Goal: Information Seeking & Learning: Understand process/instructions

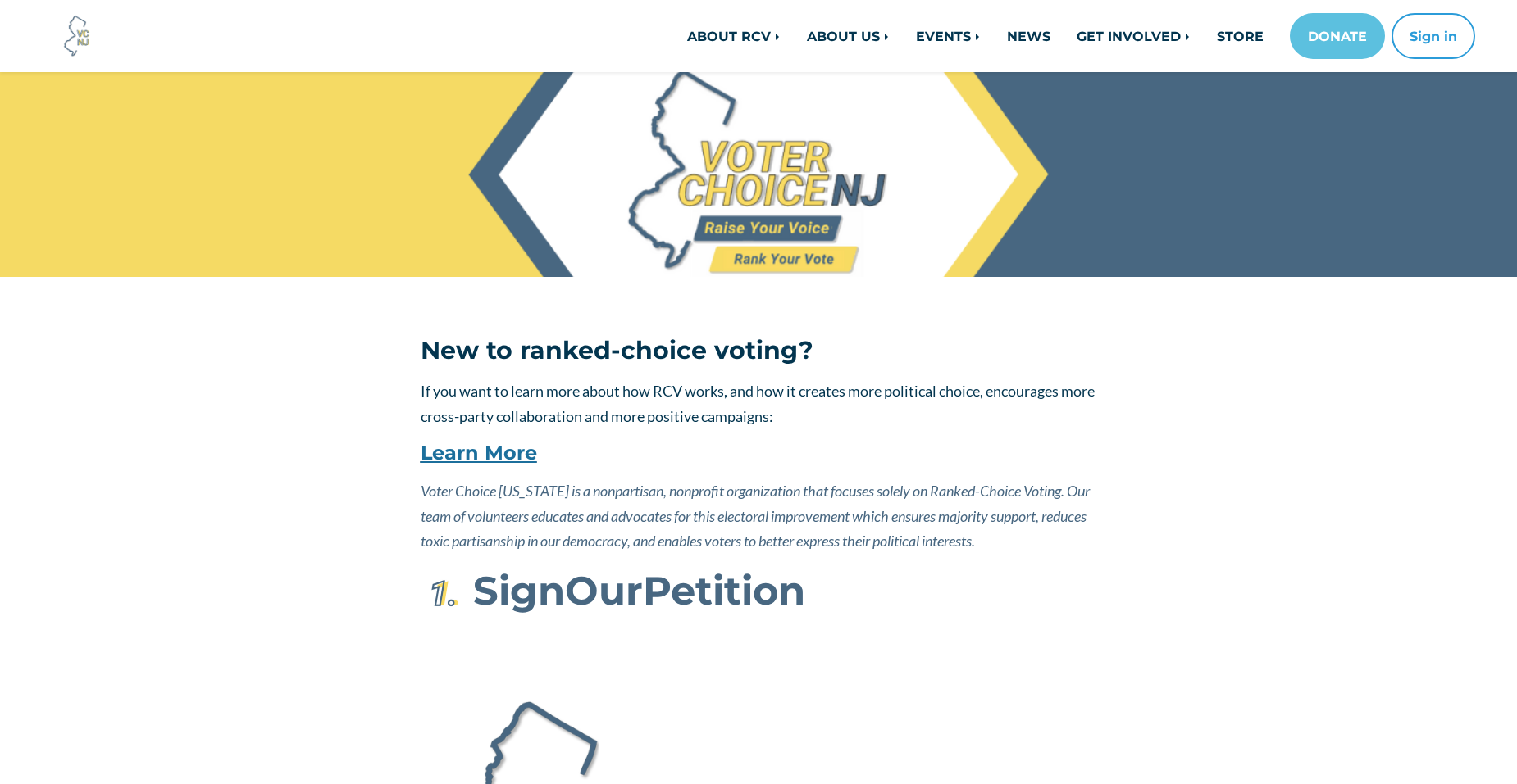
click at [488, 454] on link "Learn More" at bounding box center [479, 452] width 117 height 23
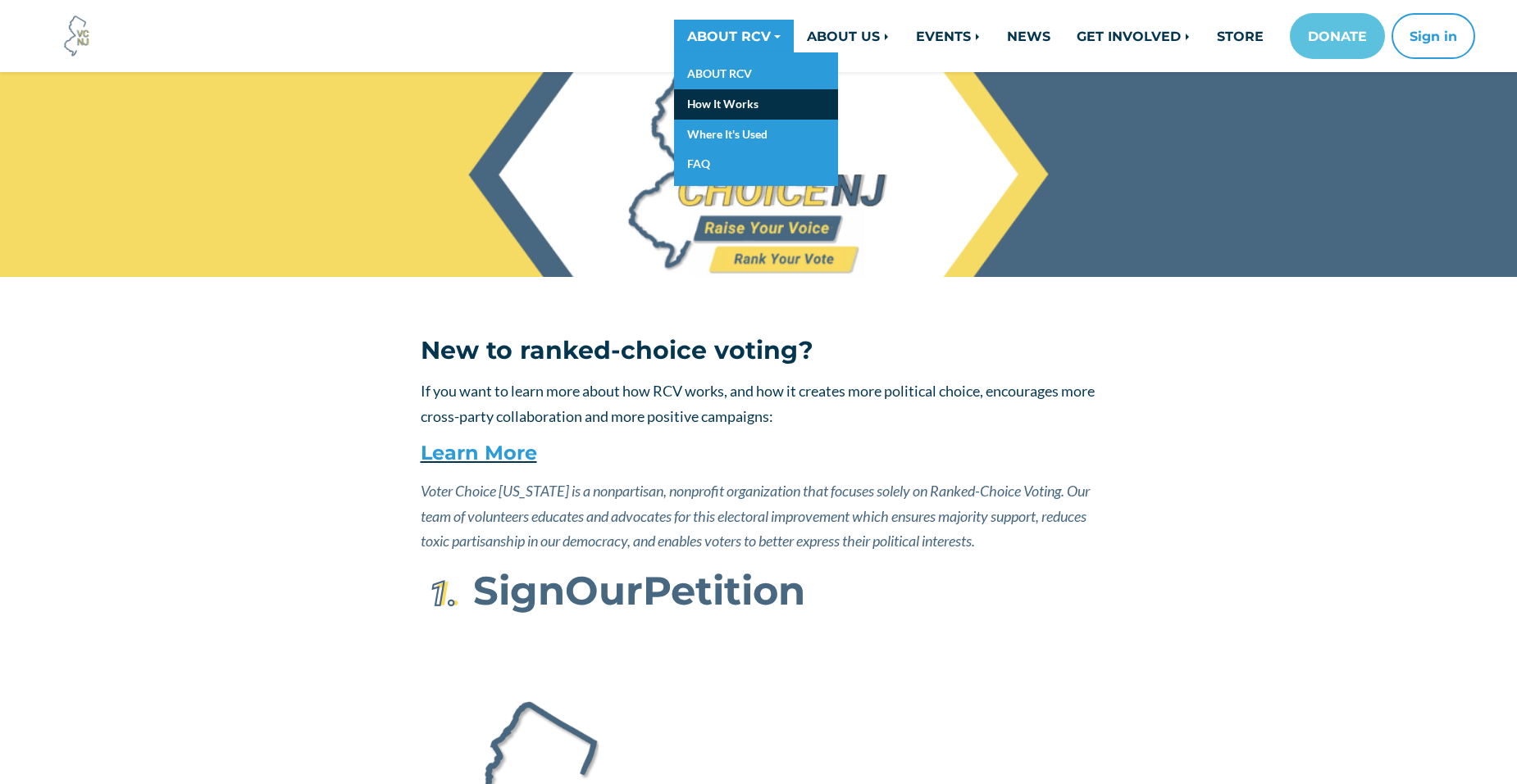
click at [740, 112] on link "How It Works" at bounding box center [756, 104] width 164 height 30
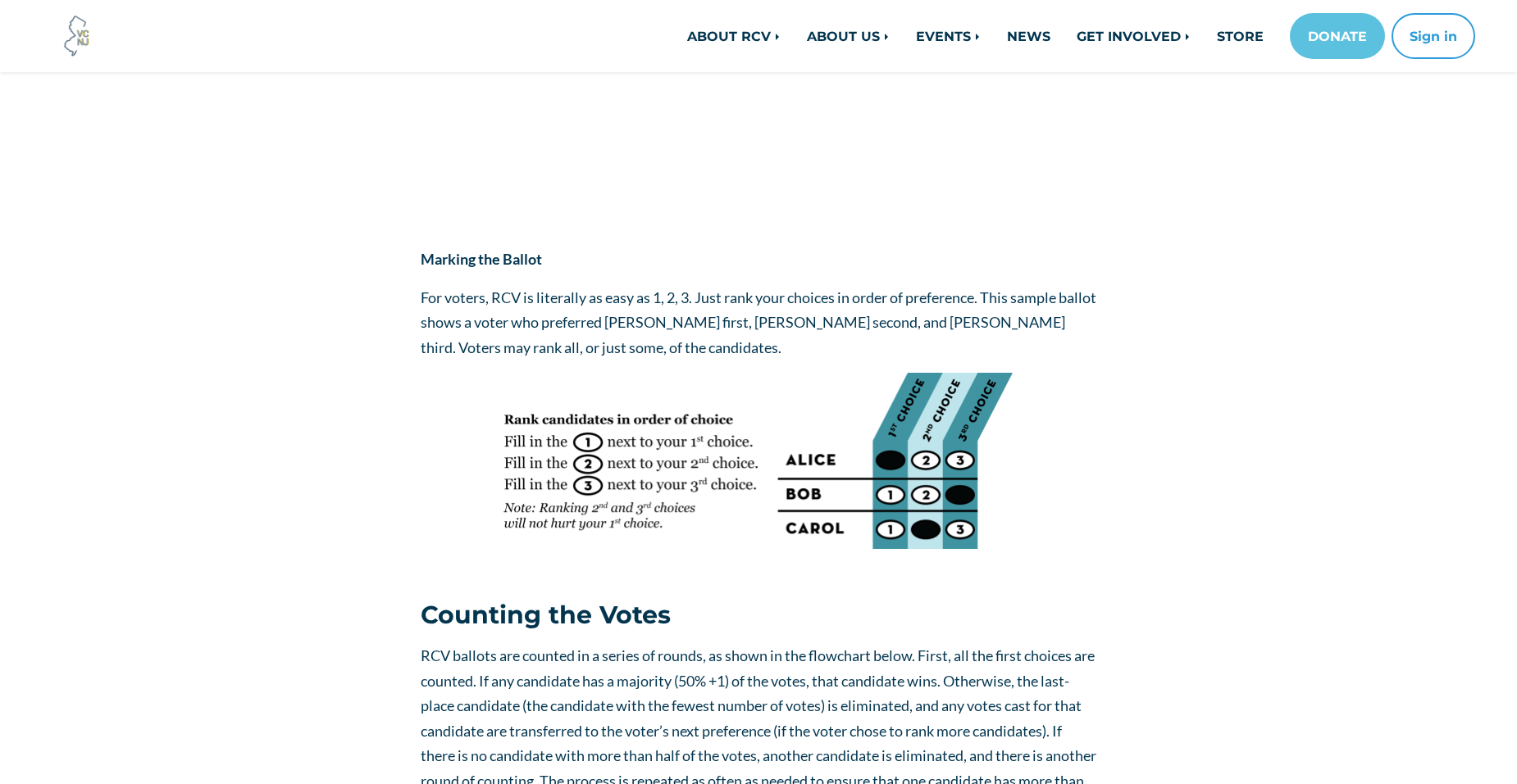
scroll to position [656, 0]
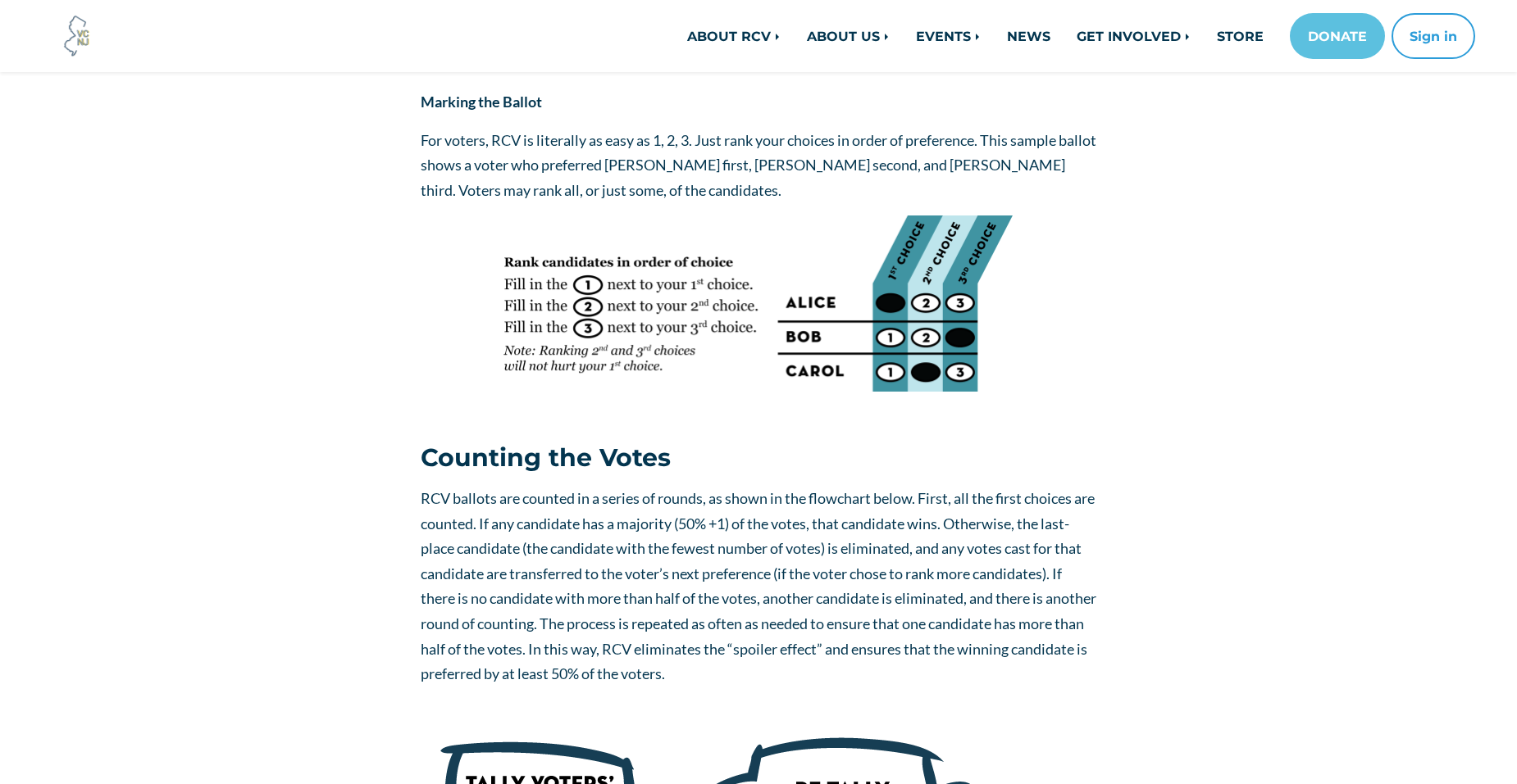
click at [820, 557] on span "RCV ballots are counted in a series of rounds, as shown in the flowchart below.…" at bounding box center [758, 586] width 675 height 194
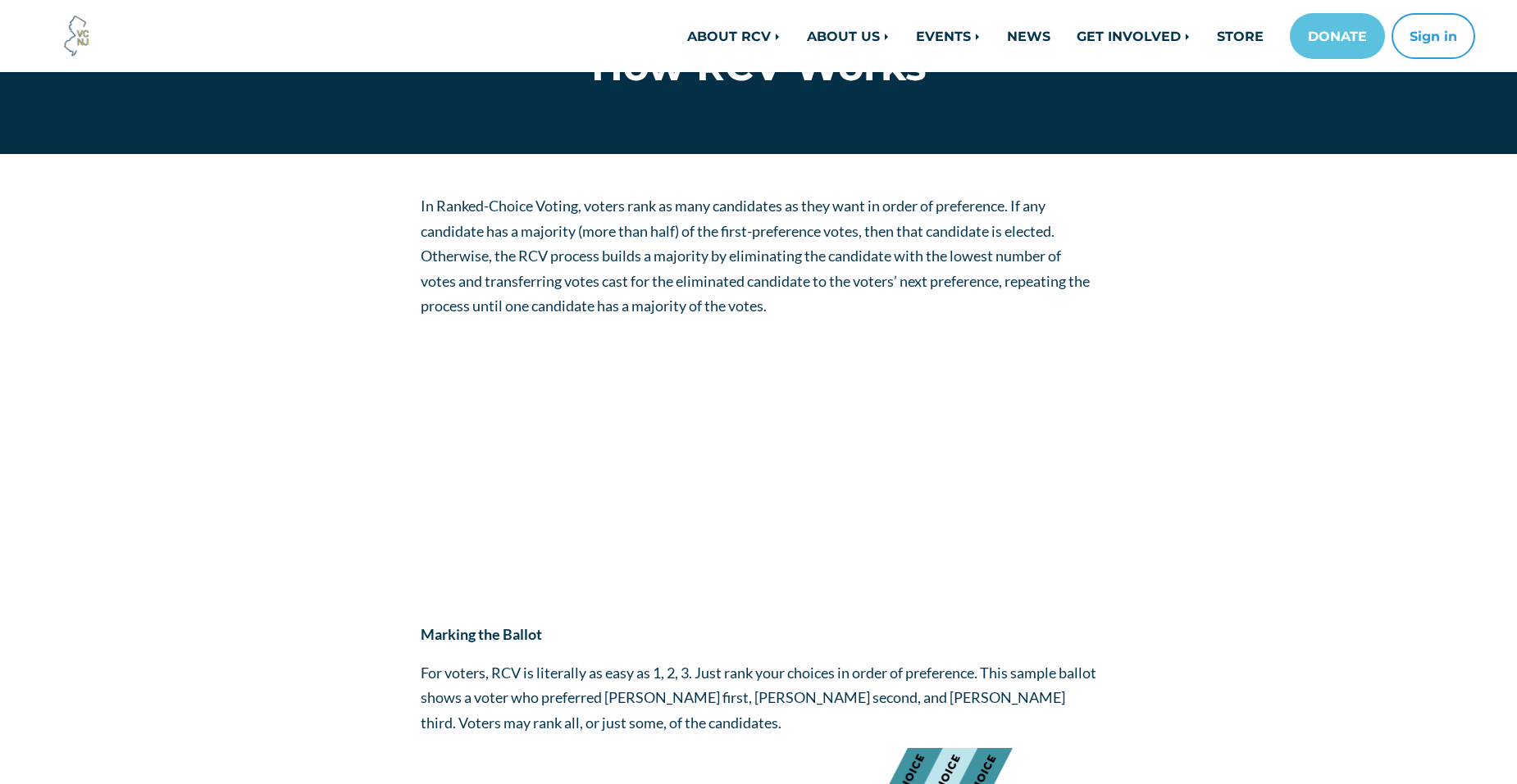
scroll to position [82, 0]
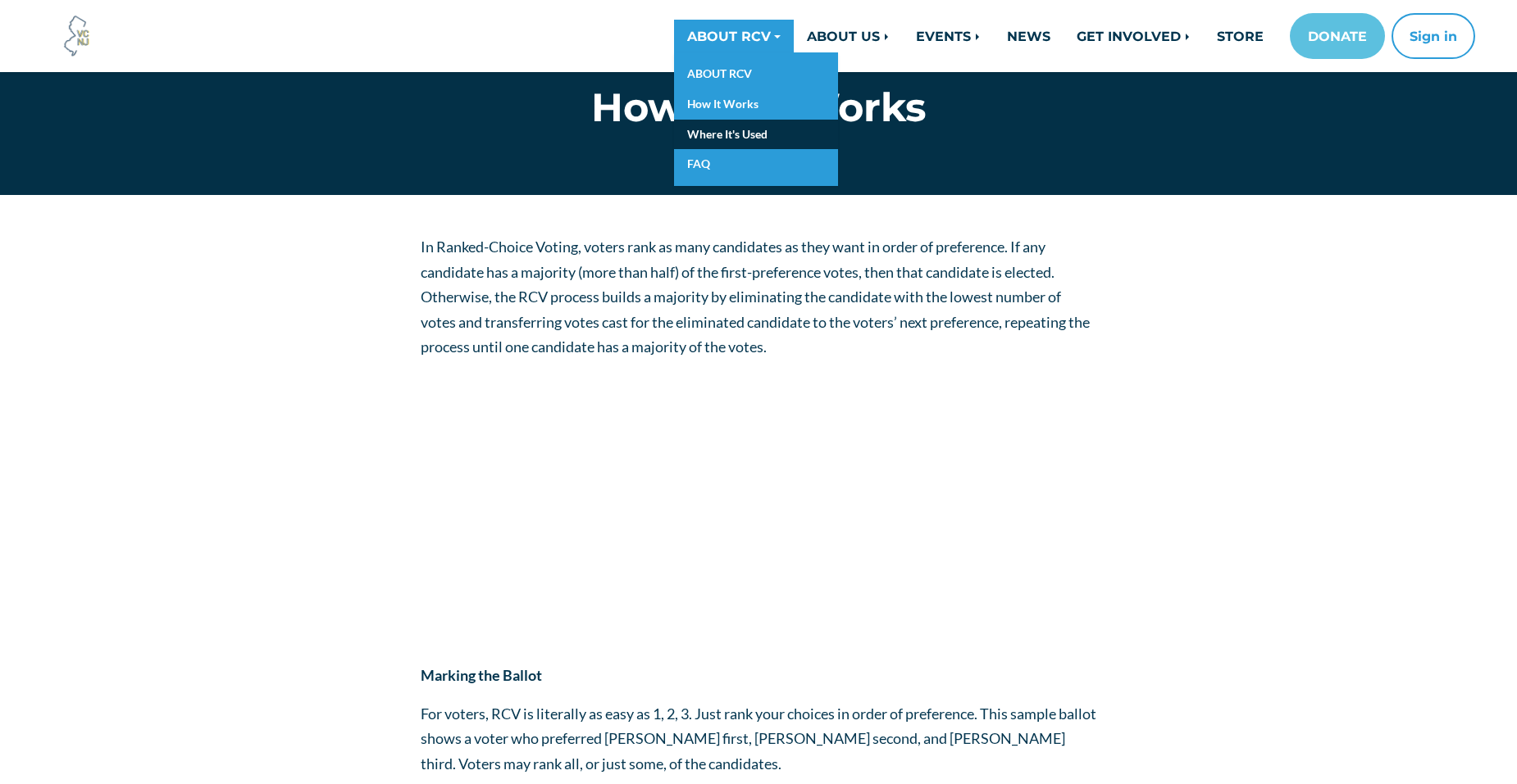
click at [753, 133] on link "Where It's Used" at bounding box center [756, 134] width 164 height 30
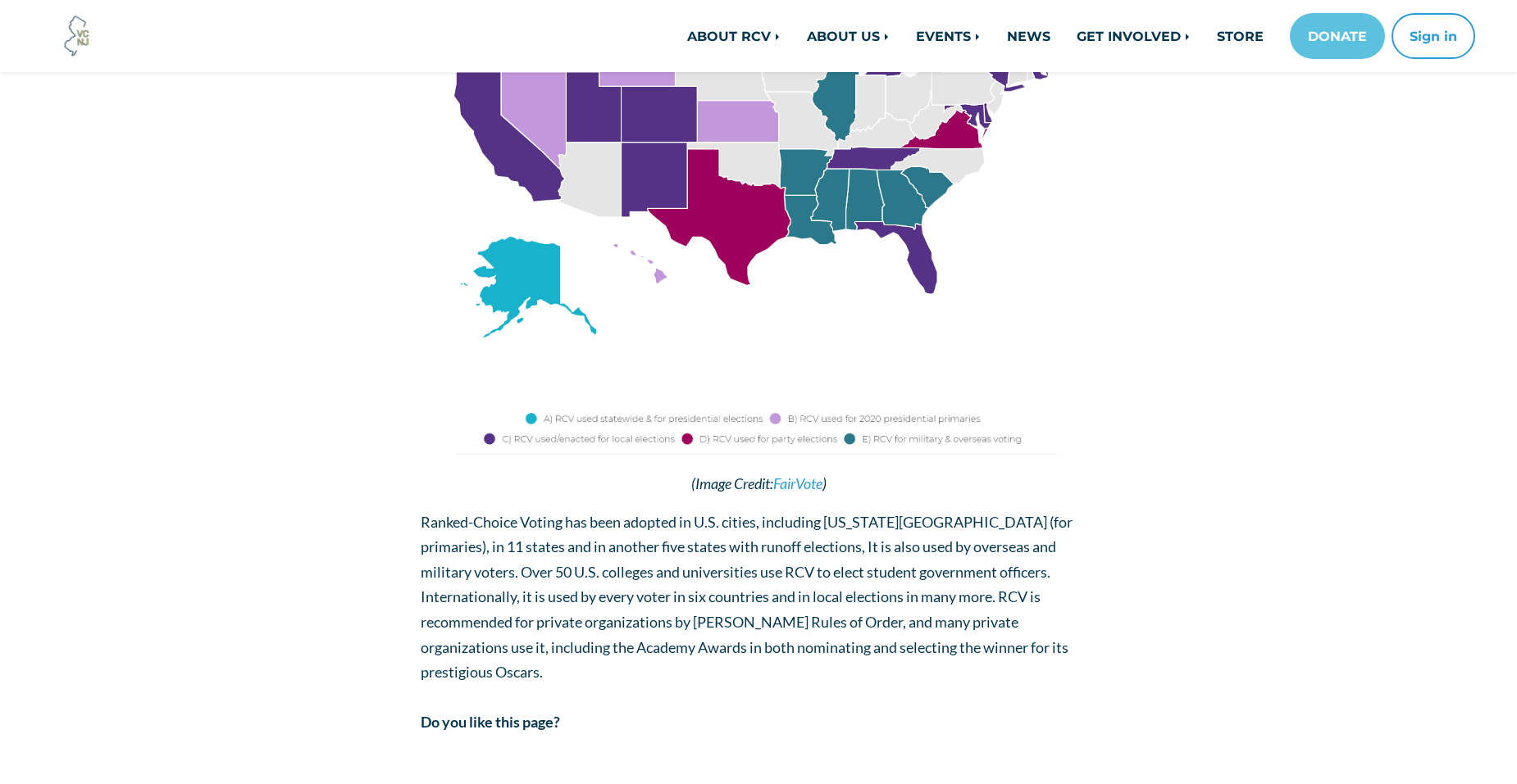
scroll to position [410, 0]
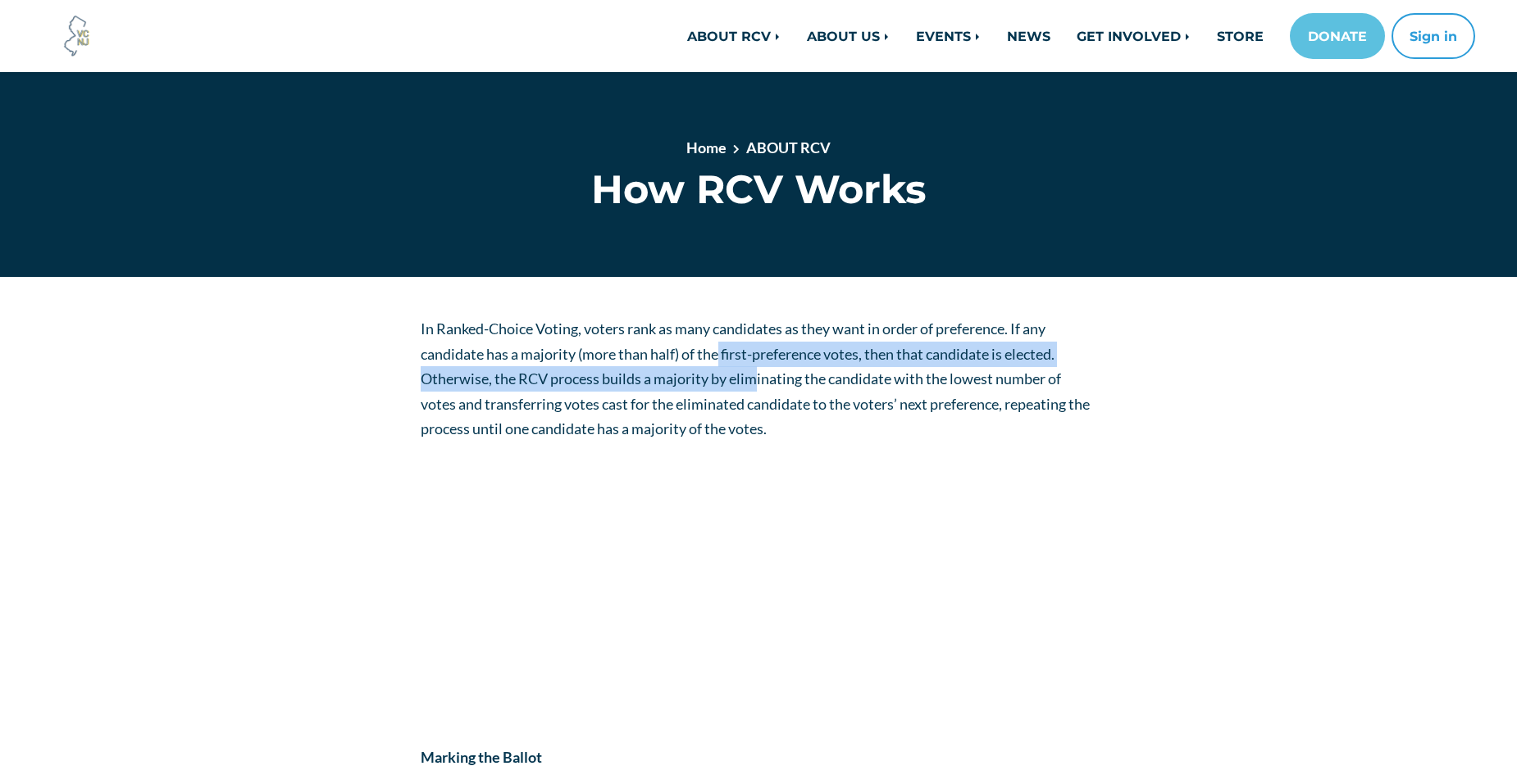
drag, startPoint x: 722, startPoint y: 360, endPoint x: 760, endPoint y: 374, distance: 40.5
click at [760, 374] on span "In Ranked-Choice Voting, voters rank as many candidates as they want in order o…" at bounding box center [755, 378] width 669 height 118
drag, startPoint x: 760, startPoint y: 374, endPoint x: 756, endPoint y: 389, distance: 15.5
click at [756, 389] on p "In Ranked-Choice Voting, voters rank as many candidates as they want in order o…" at bounding box center [758, 378] width 676 height 125
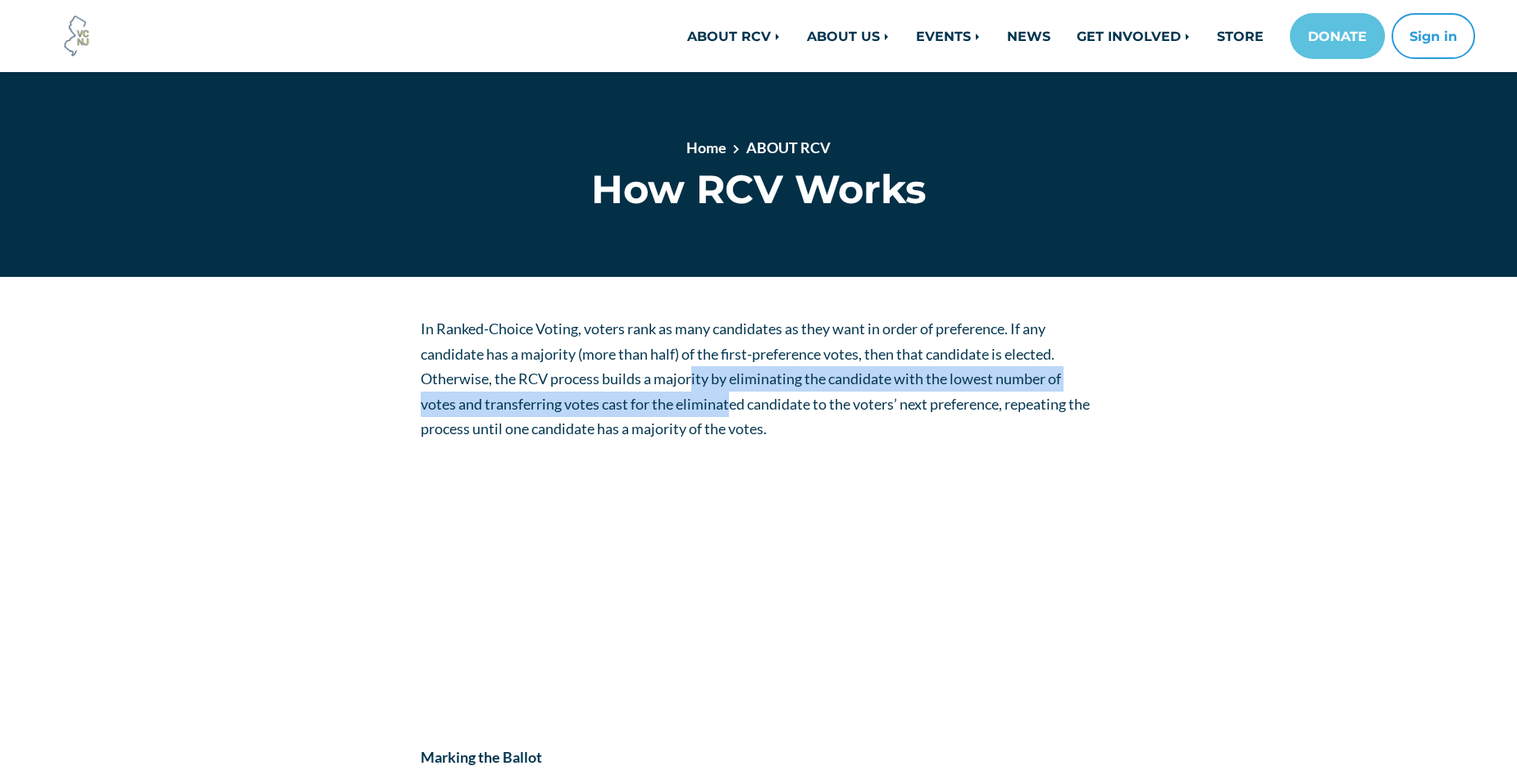
drag, startPoint x: 693, startPoint y: 375, endPoint x: 732, endPoint y: 393, distance: 43.0
click at [732, 393] on p "In Ranked-Choice Voting, voters rank as many candidates as they want in order o…" at bounding box center [758, 378] width 676 height 125
drag, startPoint x: 732, startPoint y: 393, endPoint x: 732, endPoint y: 401, distance: 8.0
click at [732, 401] on span "In Ranked-Choice Voting, voters rank as many candidates as they want in order o…" at bounding box center [755, 378] width 669 height 118
drag, startPoint x: 477, startPoint y: 404, endPoint x: 734, endPoint y: 394, distance: 257.2
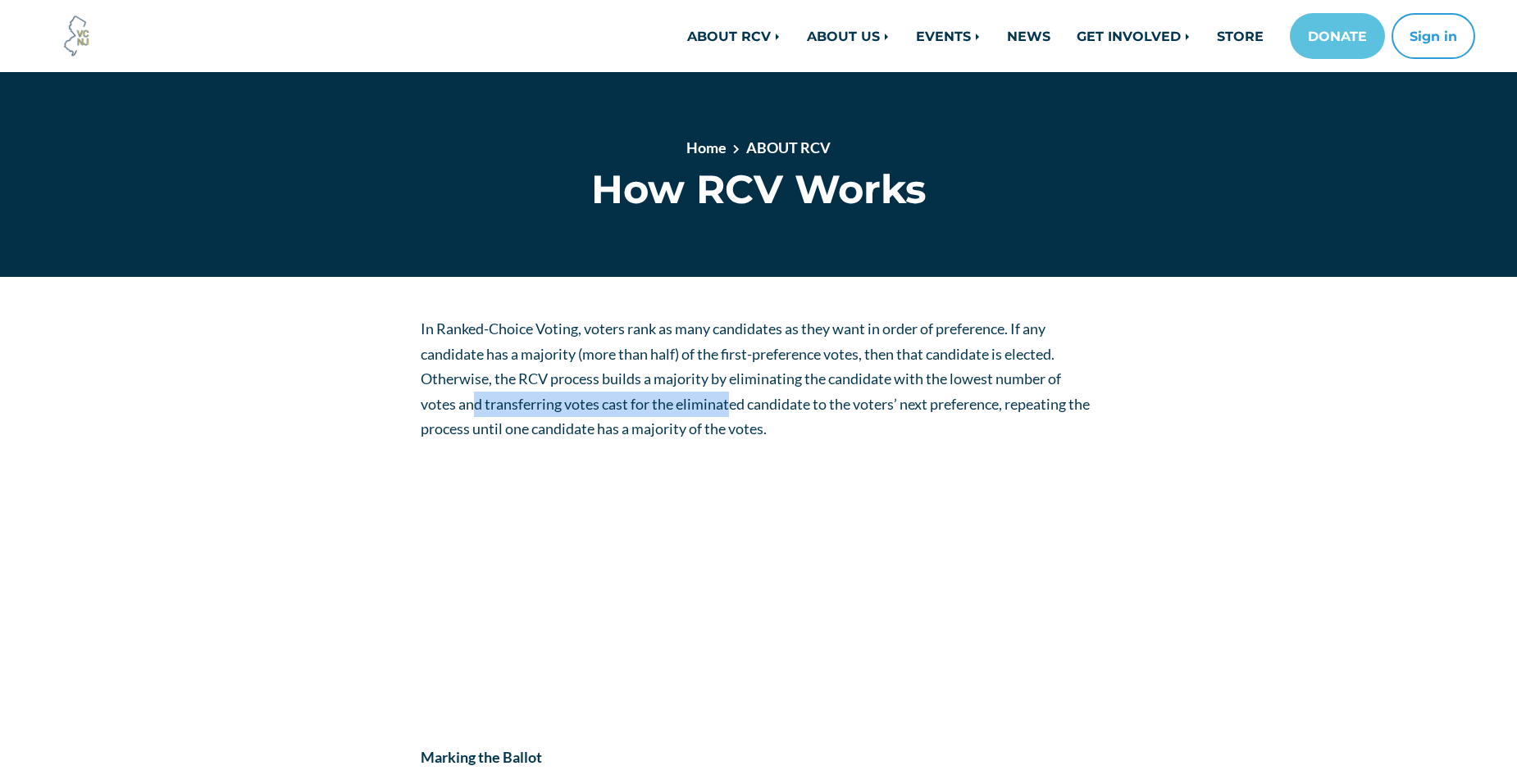
click at [734, 394] on span "In Ranked-Choice Voting, voters rank as many candidates as they want in order o…" at bounding box center [755, 378] width 669 height 118
drag, startPoint x: 734, startPoint y: 394, endPoint x: 706, endPoint y: 408, distance: 31.3
click at [706, 408] on span "In Ranked-Choice Voting, voters rank as many candidates as they want in order o…" at bounding box center [755, 378] width 669 height 118
drag, startPoint x: 680, startPoint y: 407, endPoint x: 775, endPoint y: 403, distance: 95.1
click at [775, 403] on span "In Ranked-Choice Voting, voters rank as many candidates as they want in order o…" at bounding box center [755, 378] width 669 height 118
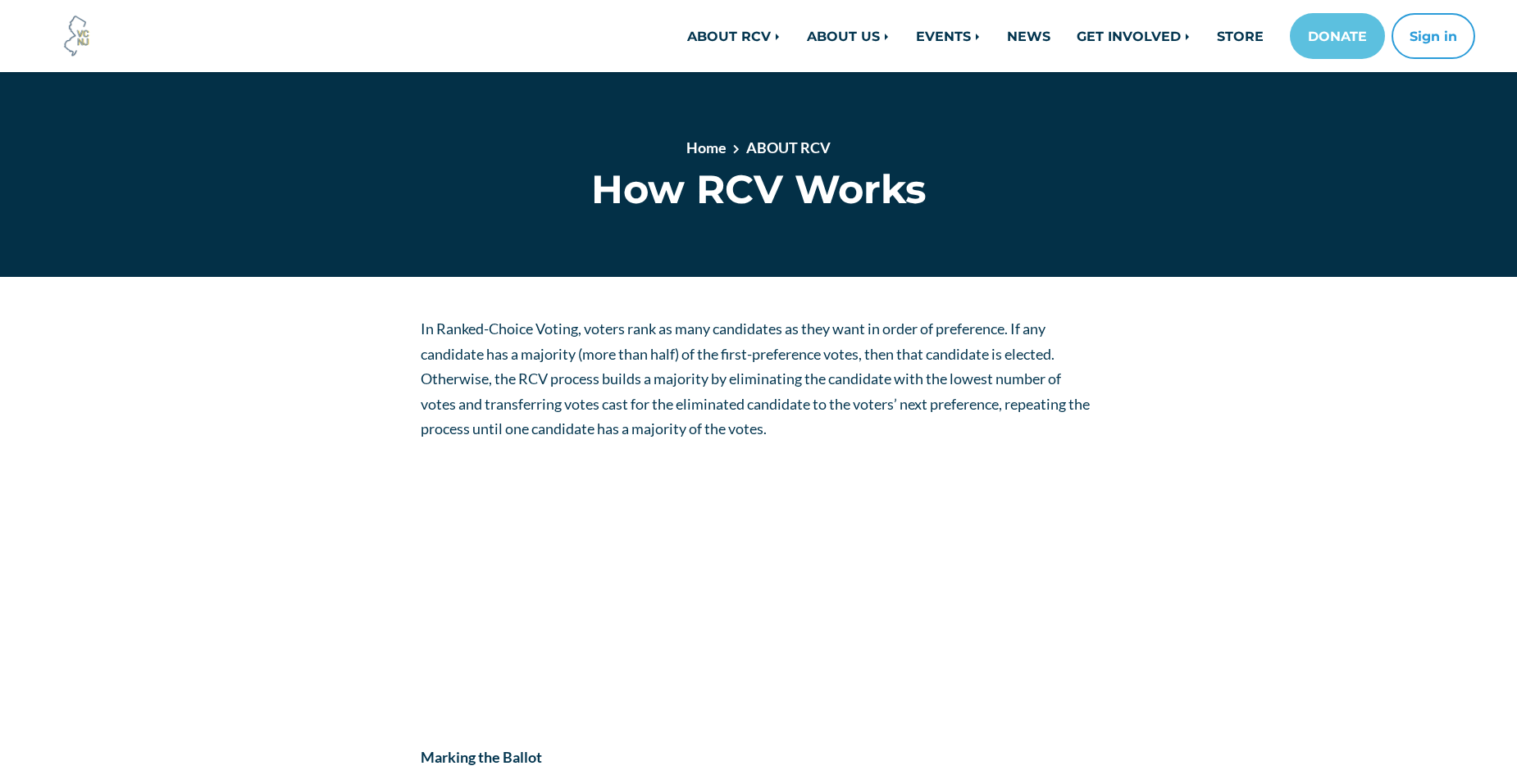
drag, startPoint x: 775, startPoint y: 403, endPoint x: 783, endPoint y: 410, distance: 10.6
click at [783, 410] on span "In Ranked-Choice Voting, voters rank as many candidates as they want in order o…" at bounding box center [755, 378] width 669 height 118
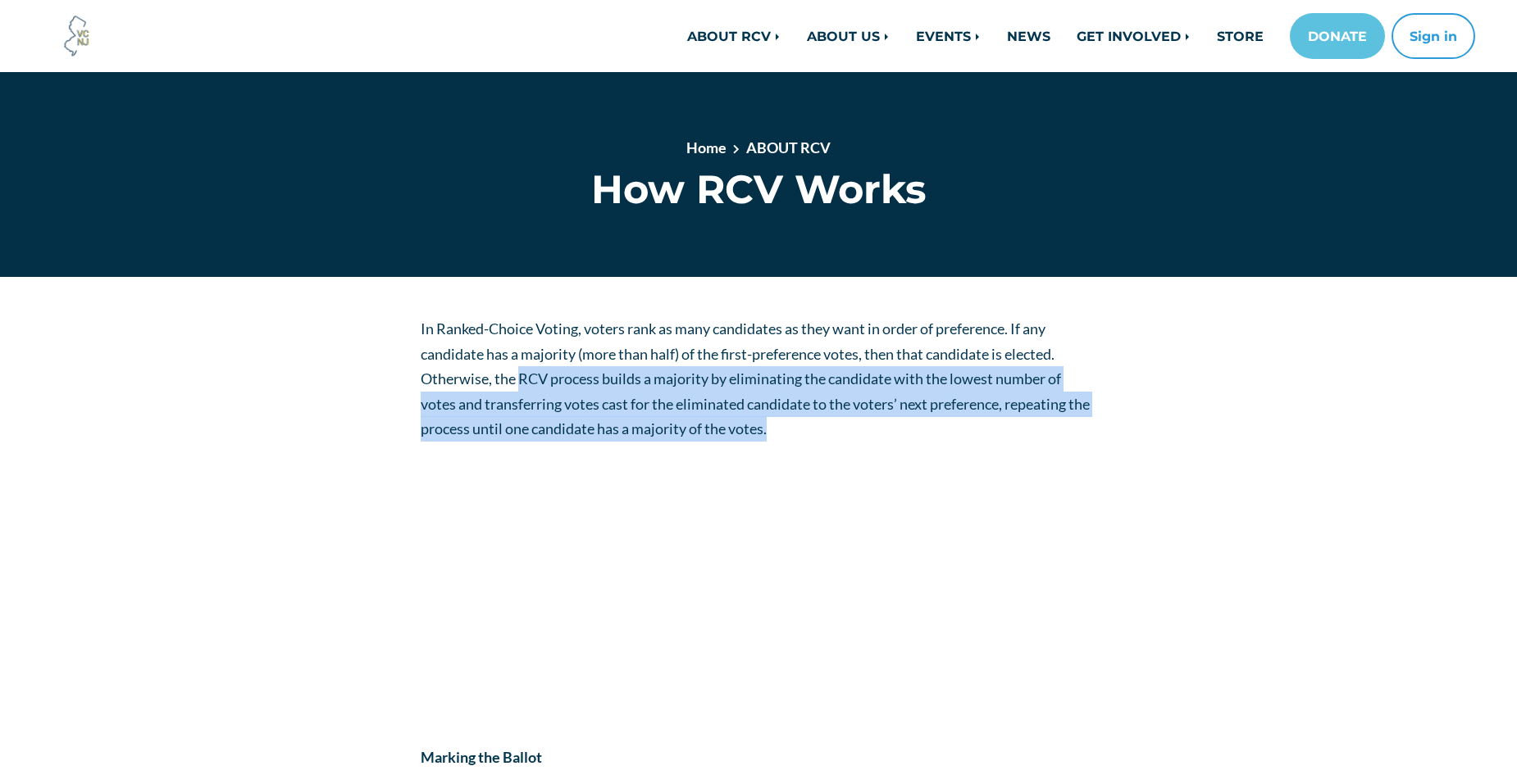
drag, startPoint x: 519, startPoint y: 377, endPoint x: 794, endPoint y: 424, distance: 279.0
click at [794, 424] on span "In Ranked-Choice Voting, voters rank as many candidates as they want in order o…" at bounding box center [755, 378] width 669 height 118
drag, startPoint x: 794, startPoint y: 424, endPoint x: 710, endPoint y: 411, distance: 85.0
copy span "RCV process builds a majority by eliminating the candidate with the lowest numb…"
